Goal: Task Accomplishment & Management: Use online tool/utility

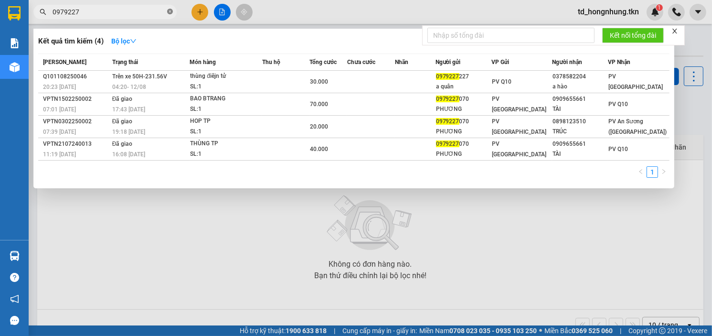
click at [169, 12] on icon "close-circle" at bounding box center [170, 12] width 6 height 6
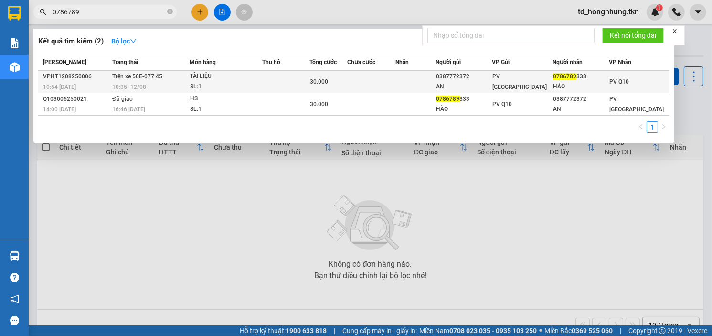
type input "0786789"
click at [200, 83] on div "SL: 1" at bounding box center [226, 87] width 72 height 11
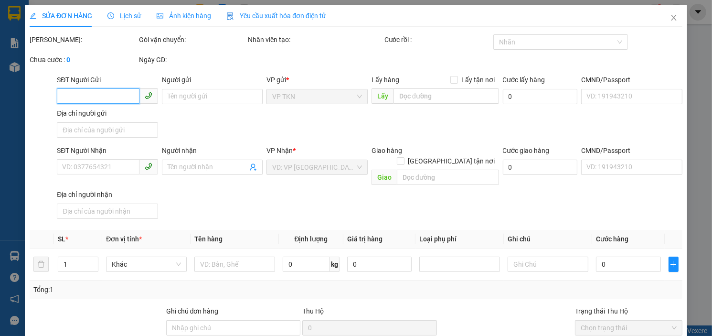
type input "0387772372"
type input "AN"
type input "0786789333"
type input "HÀO"
type input "30.000"
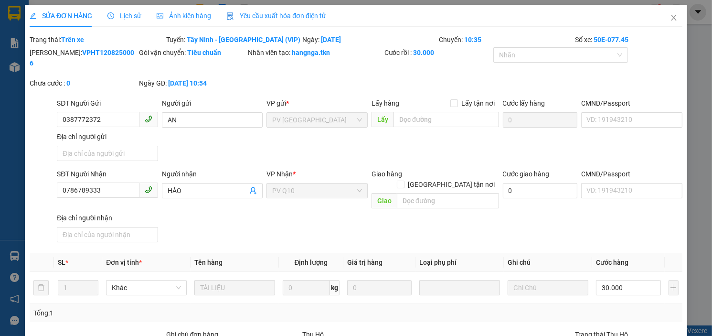
click at [126, 15] on span "Lịch sử" at bounding box center [124, 16] width 34 height 8
